Goal: Task Accomplishment & Management: Manage account settings

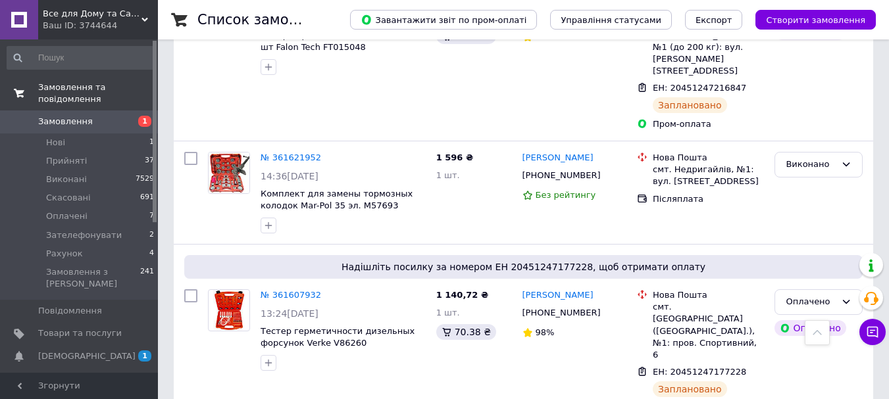
scroll to position [779, 0]
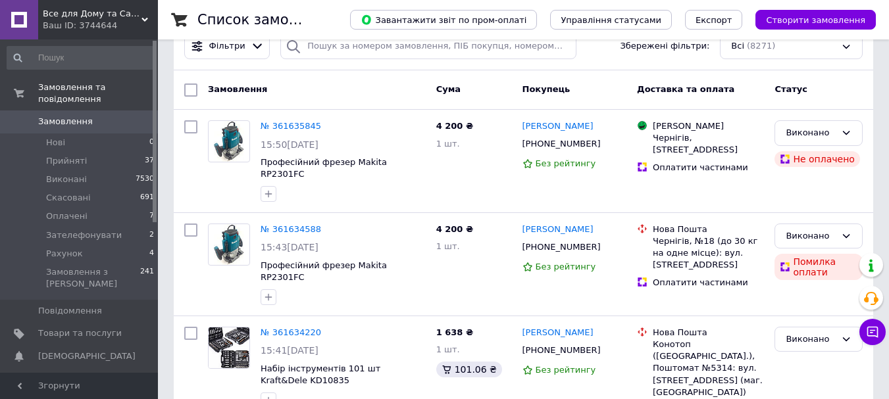
scroll to position [263, 0]
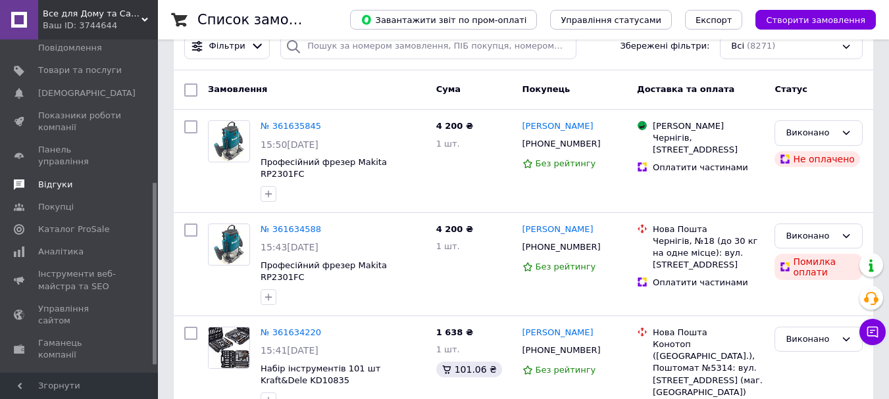
click at [66, 174] on link "Відгуки" at bounding box center [81, 185] width 162 height 22
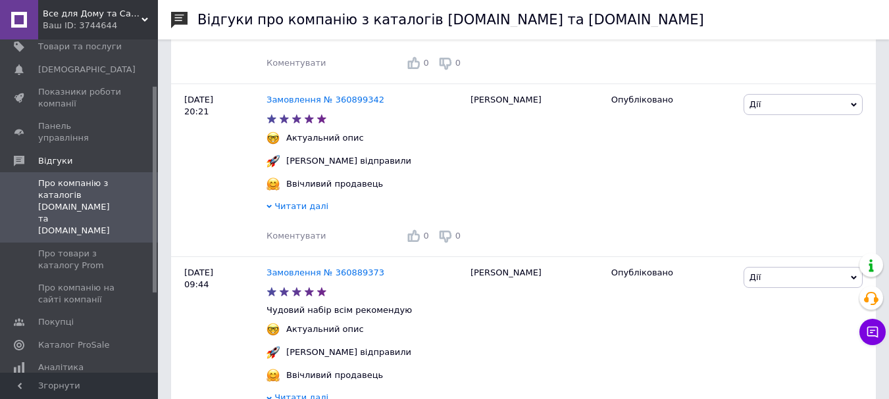
scroll to position [329, 0]
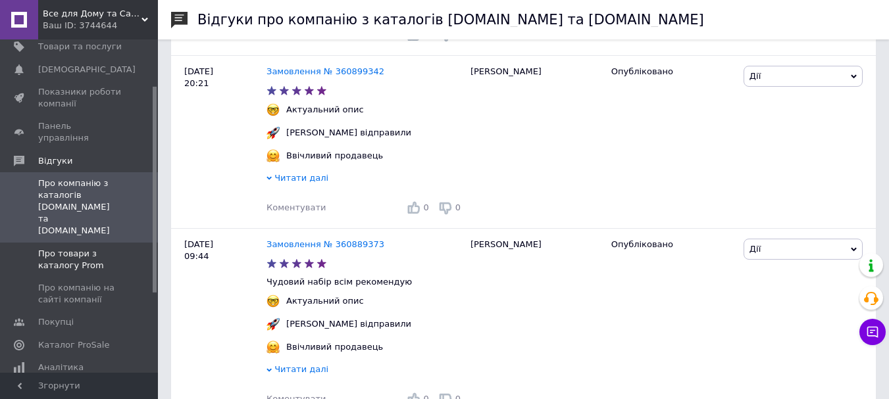
click at [74, 243] on link "Про товари з каталогу Prom" at bounding box center [81, 260] width 162 height 34
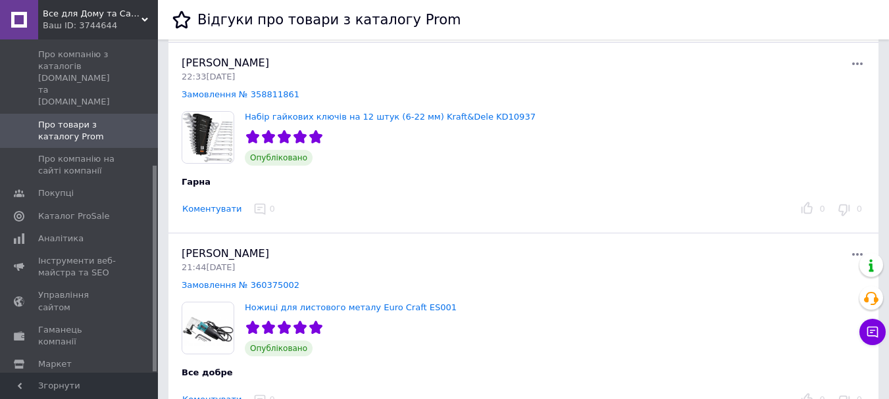
scroll to position [329, 0]
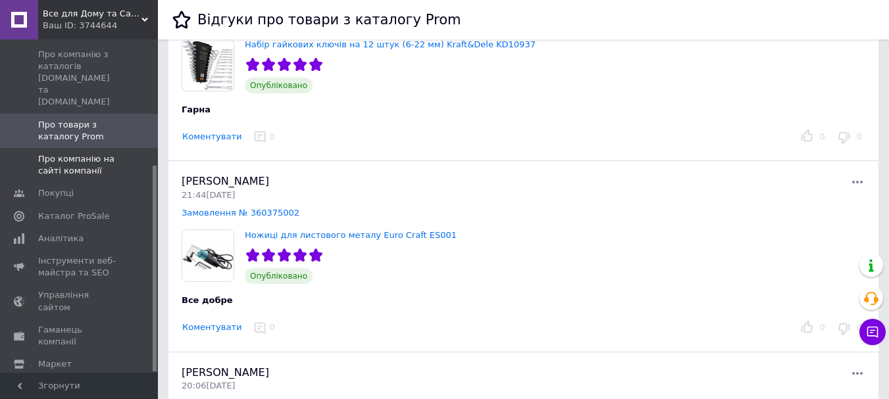
click at [84, 153] on span "Про компанію на сайті компанії" at bounding box center [80, 165] width 84 height 24
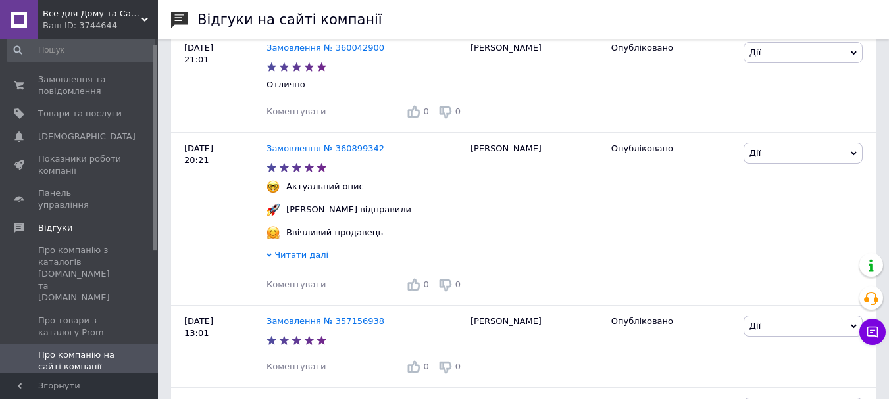
scroll to position [7, 0]
click at [74, 80] on span "Замовлення та повідомлення" at bounding box center [80, 87] width 84 height 24
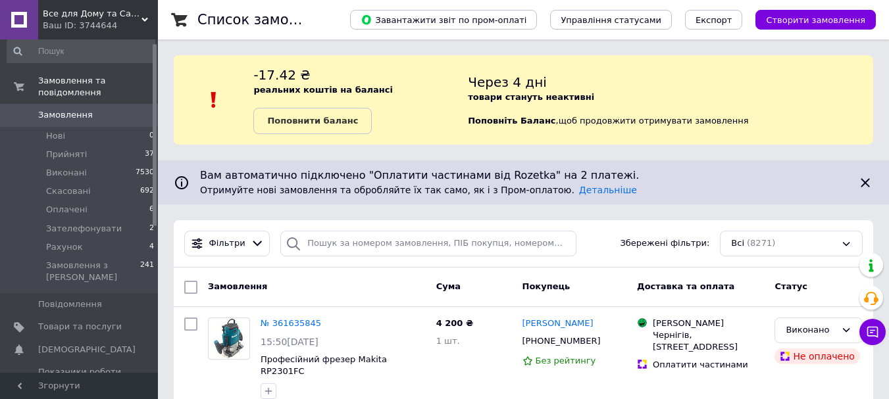
click at [124, 109] on span "0" at bounding box center [140, 115] width 36 height 12
